Goal: Task Accomplishment & Management: Use online tool/utility

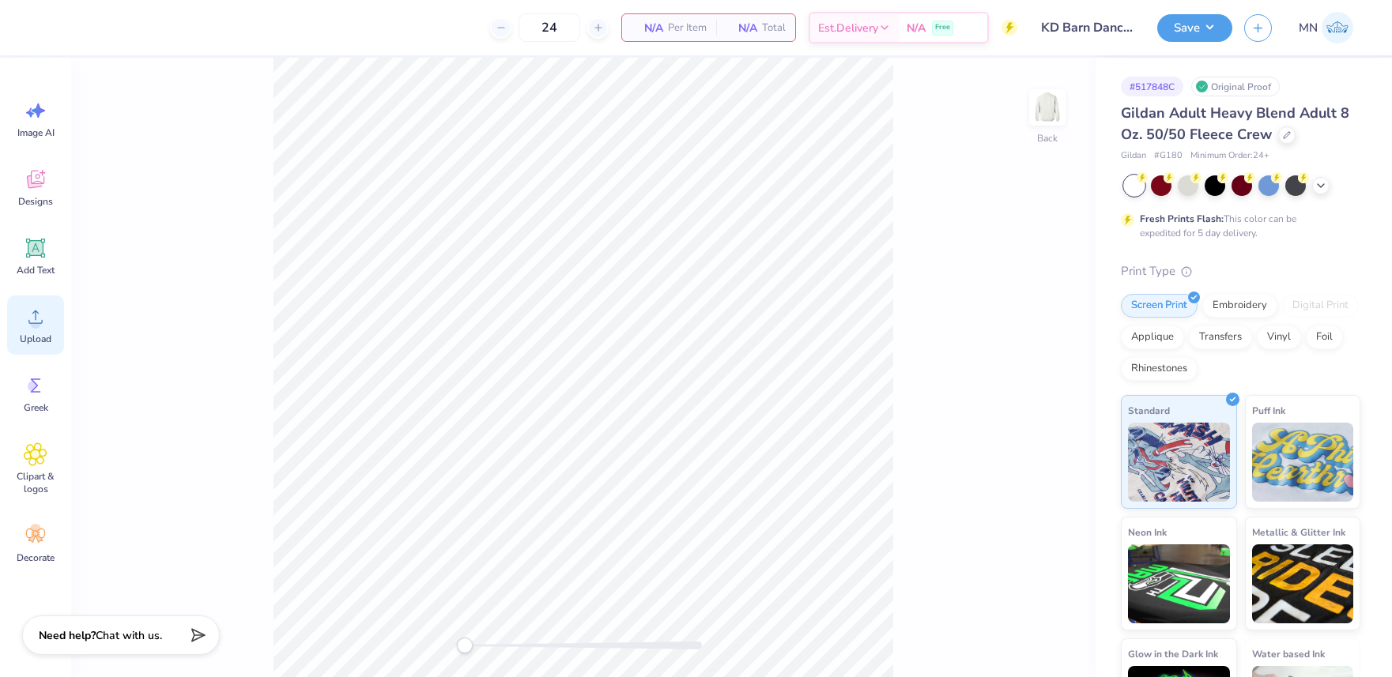
click at [58, 312] on div "Upload" at bounding box center [35, 325] width 57 height 59
click at [1307, 309] on div "Digital Print" at bounding box center [1320, 306] width 77 height 24
click at [1212, 335] on div "Transfers" at bounding box center [1220, 335] width 63 height 24
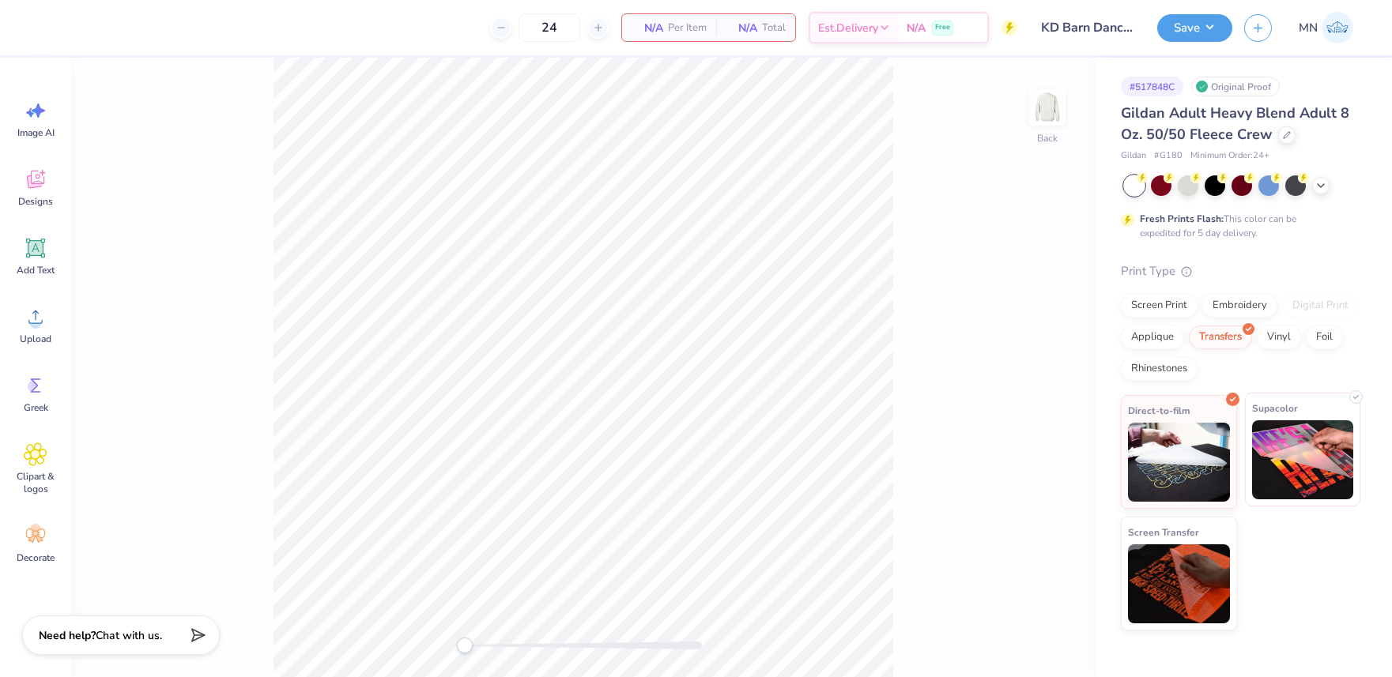
click at [1253, 435] on img at bounding box center [1303, 459] width 102 height 79
click at [49, 328] on div "Upload" at bounding box center [35, 325] width 57 height 59
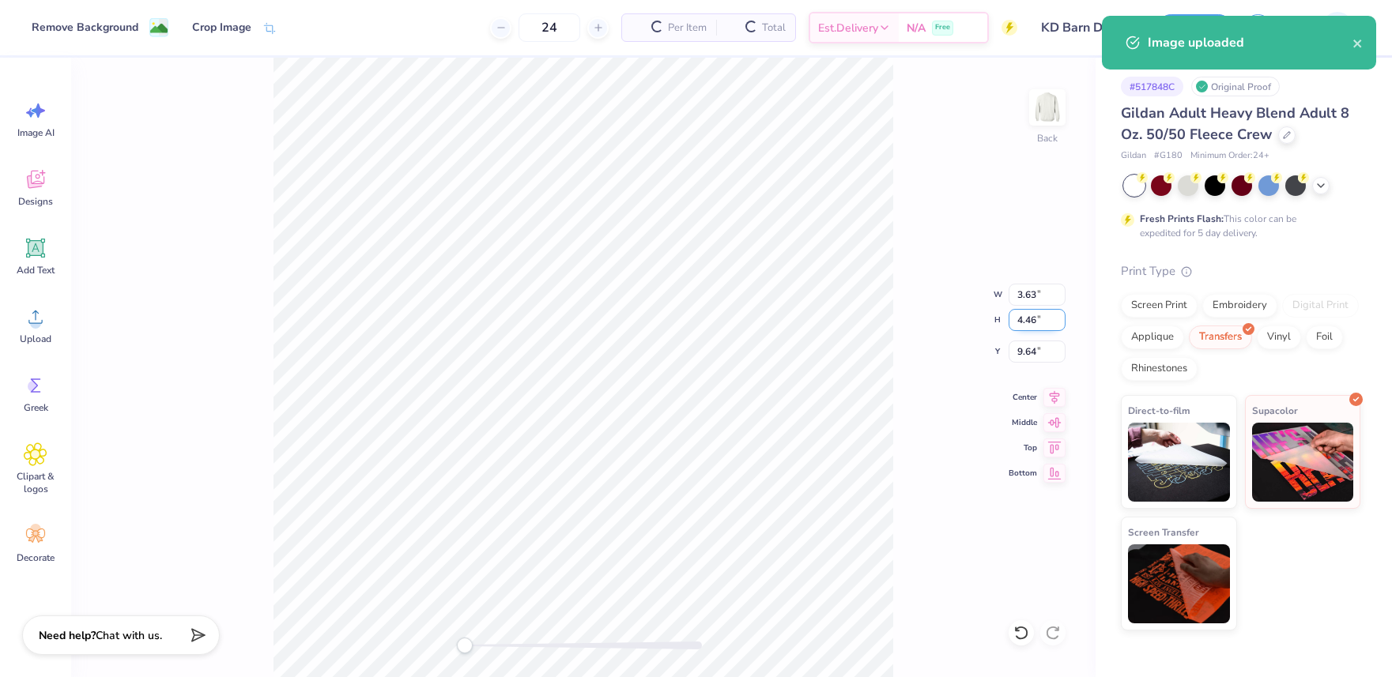
click at [1035, 324] on input "4.46" at bounding box center [1036, 320] width 57 height 22
type input "11"
type input "8.94"
type input "11.00"
type input "6.38"
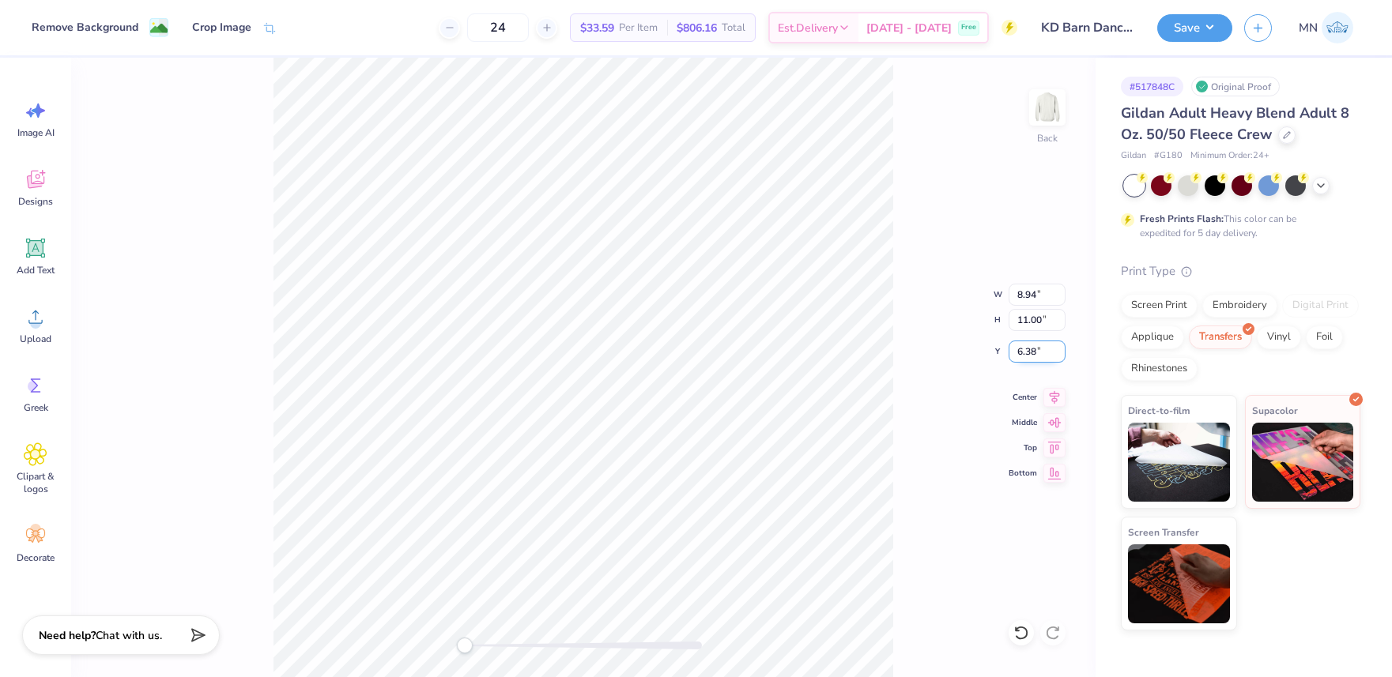
click at [1032, 350] on input "6.38" at bounding box center [1036, 352] width 57 height 22
type input "3"
click at [1037, 316] on input "11.00" at bounding box center [1036, 320] width 57 height 22
type input "12"
type input "9.75"
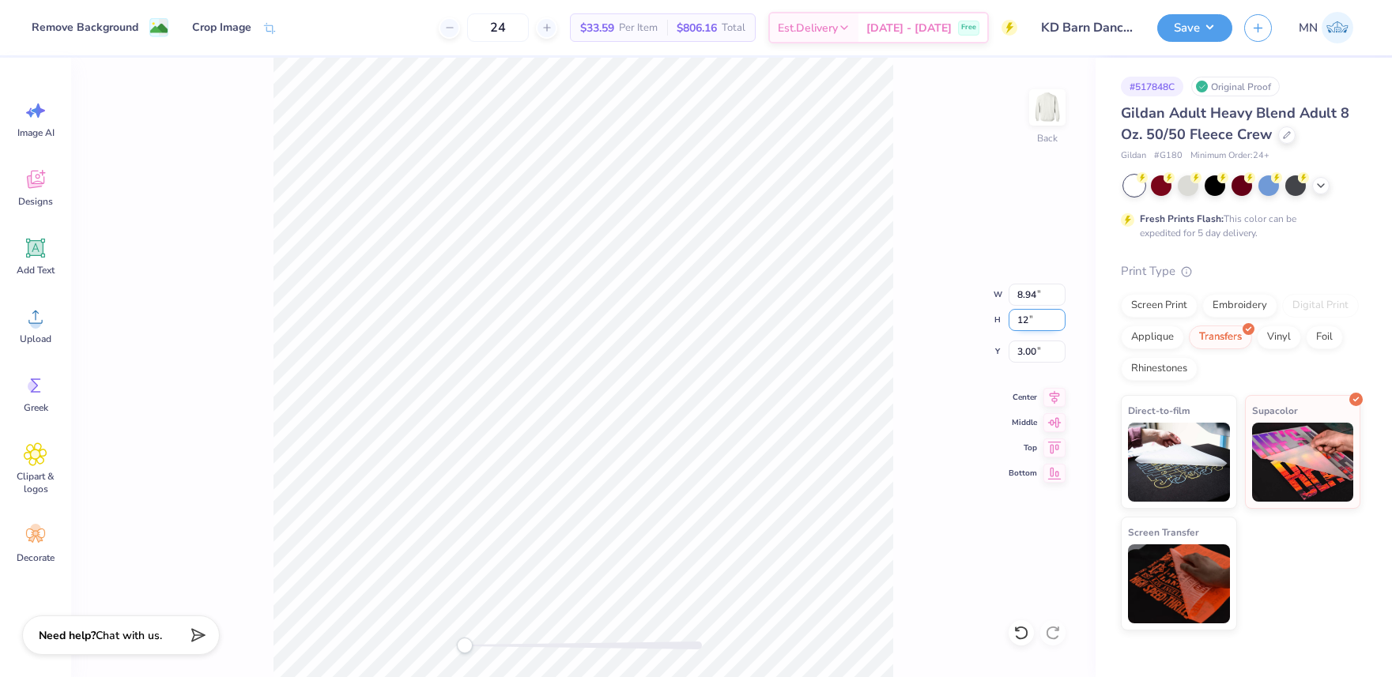
type input "12.00"
type input "2.50"
click at [1025, 348] on input "2.50" at bounding box center [1036, 352] width 57 height 22
type input "2"
drag, startPoint x: 1210, startPoint y: 34, endPoint x: 1210, endPoint y: 44, distance: 10.3
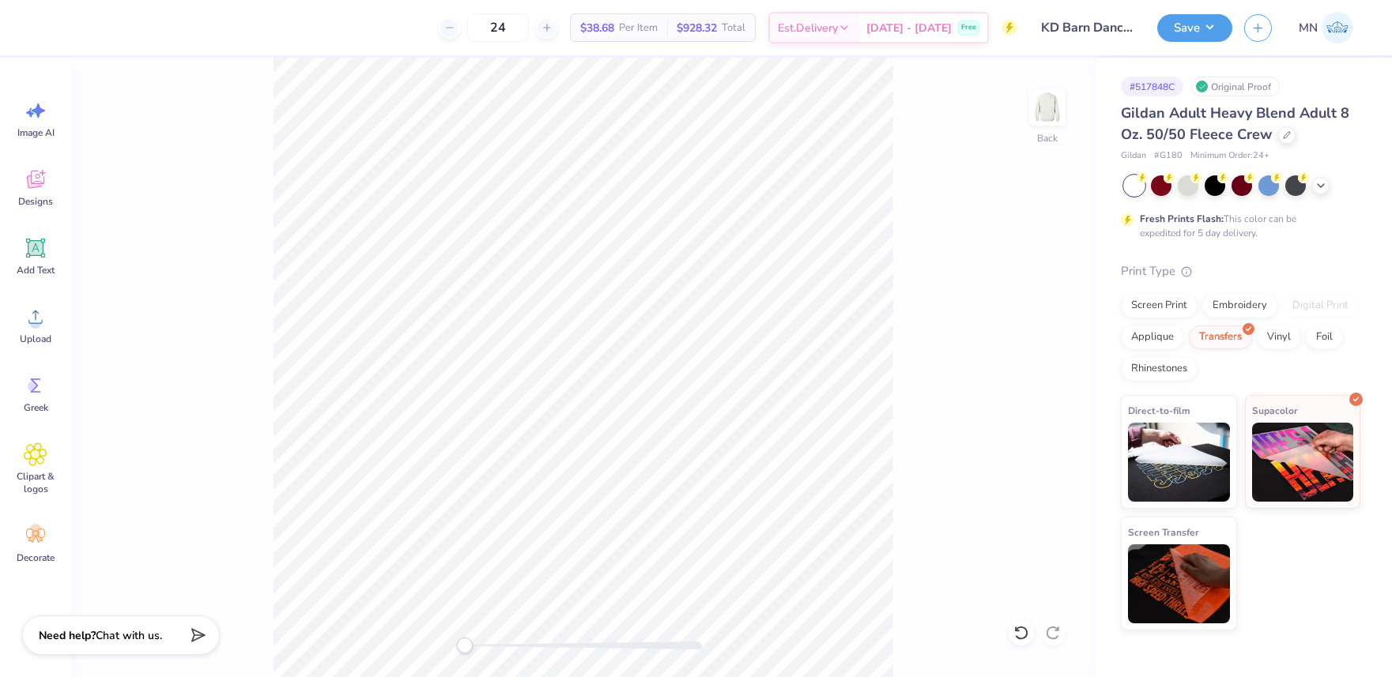
click at [1210, 34] on button "Save" at bounding box center [1194, 28] width 75 height 28
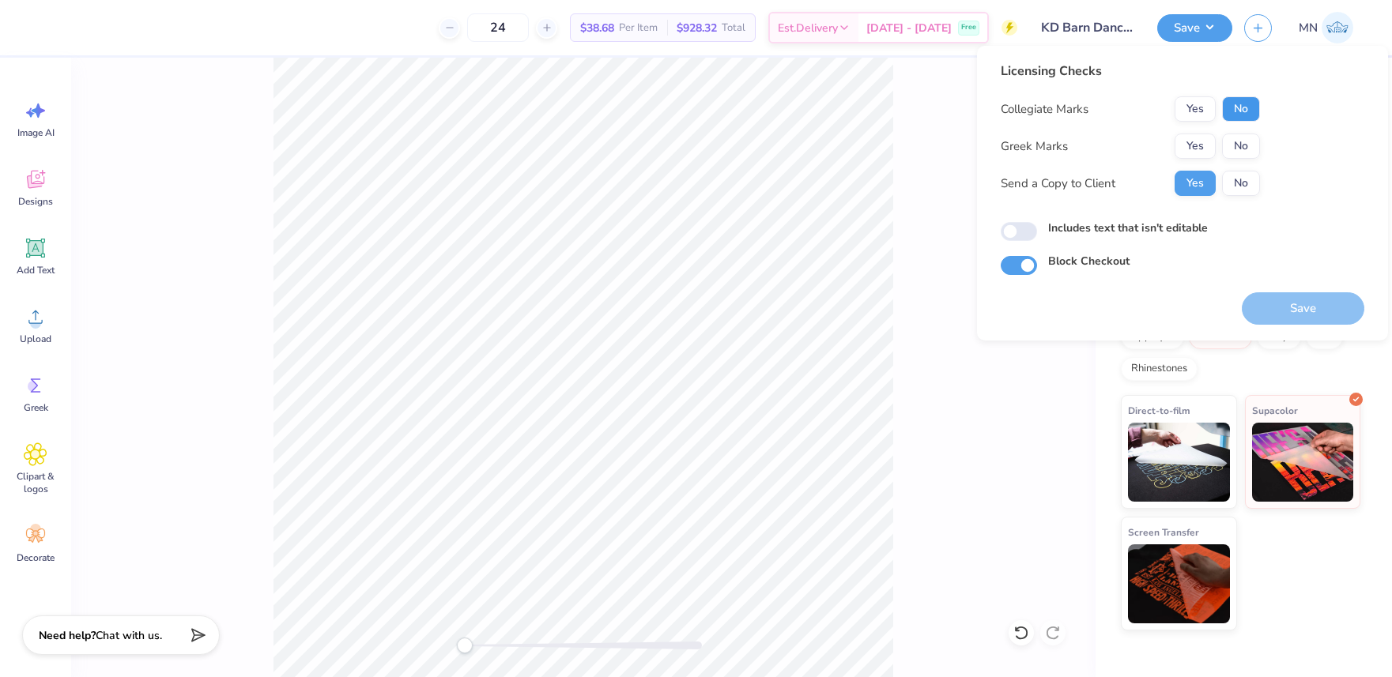
click at [1233, 116] on button "No" at bounding box center [1241, 108] width 38 height 25
drag, startPoint x: 1199, startPoint y: 154, endPoint x: 1203, endPoint y: 167, distance: 13.2
click at [1199, 154] on button "Yes" at bounding box center [1194, 146] width 41 height 25
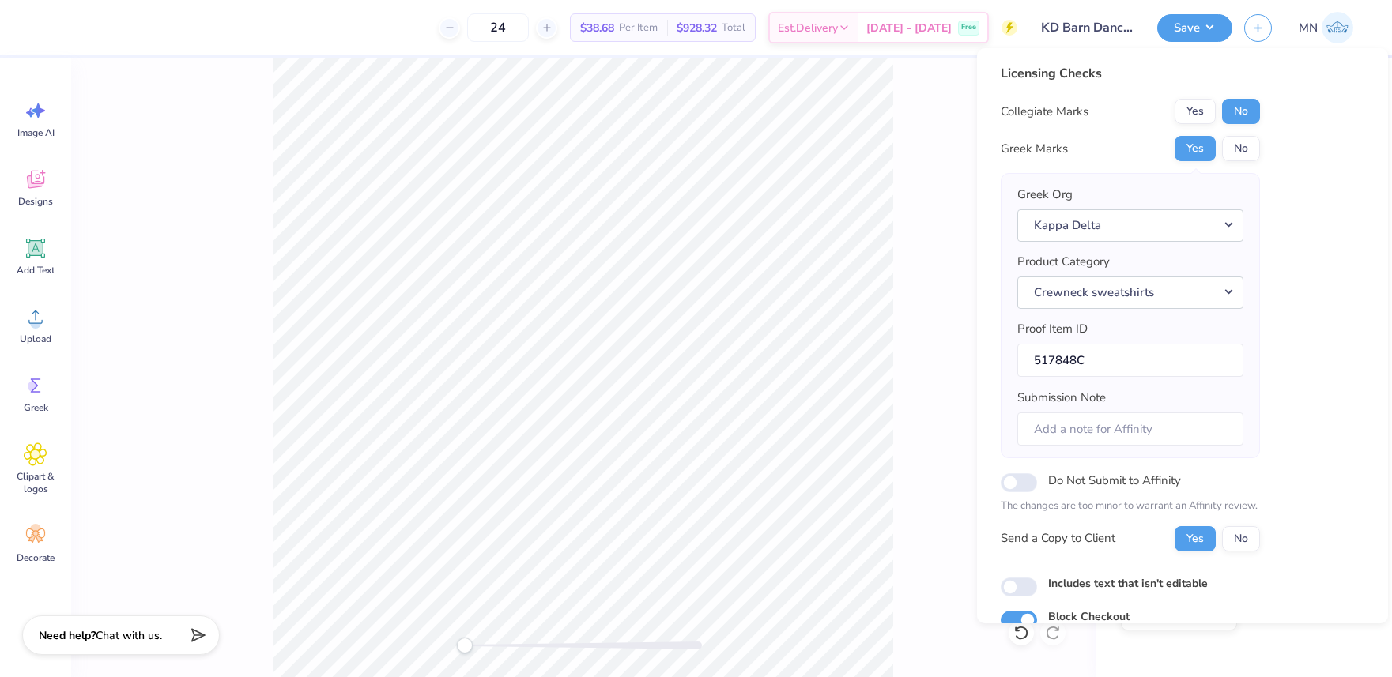
scroll to position [72, 0]
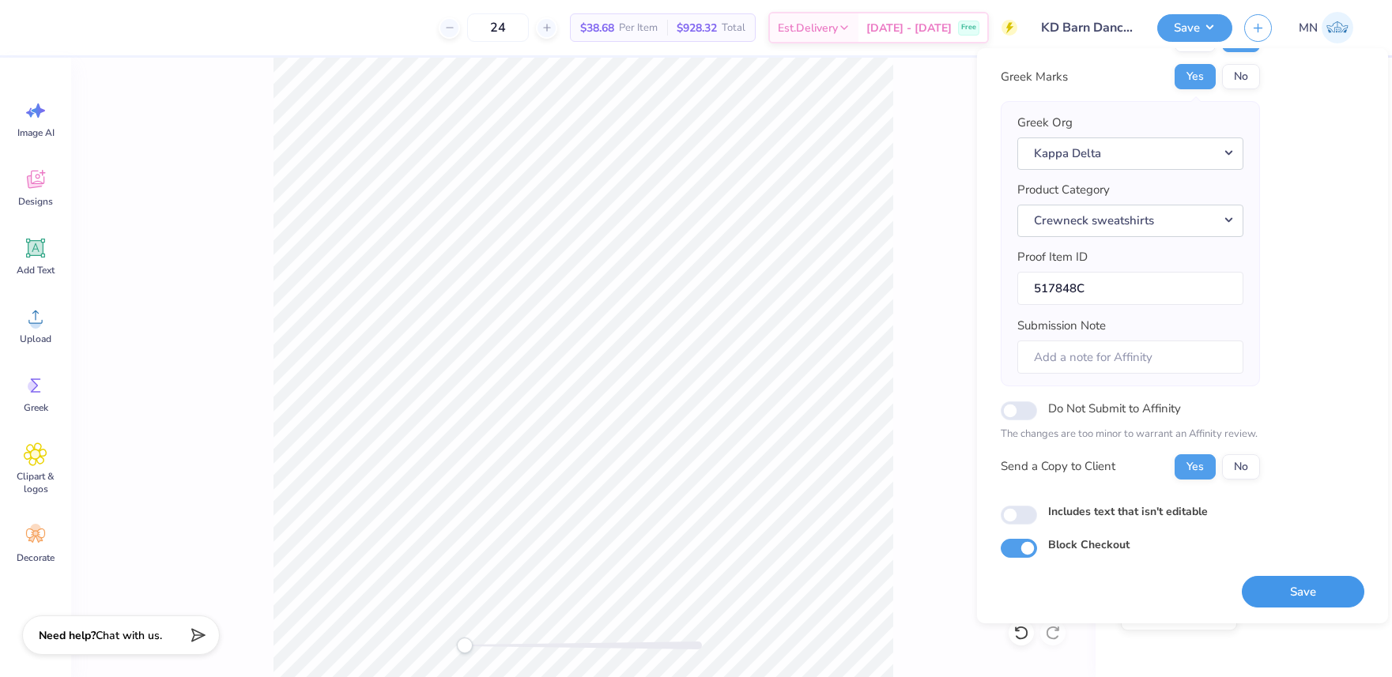
click at [1269, 606] on button "Save" at bounding box center [1303, 592] width 123 height 32
